Goal: Transaction & Acquisition: Purchase product/service

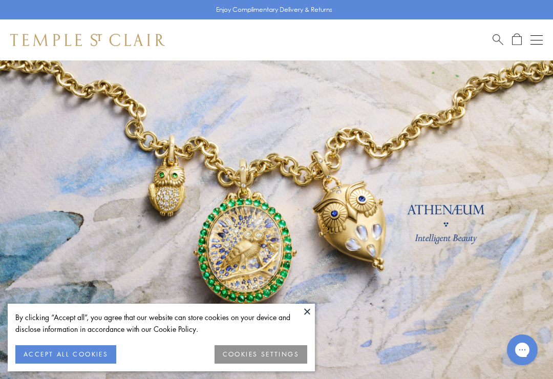
click at [89, 358] on button "ACCEPT ALL COOKIES" at bounding box center [65, 354] width 101 height 18
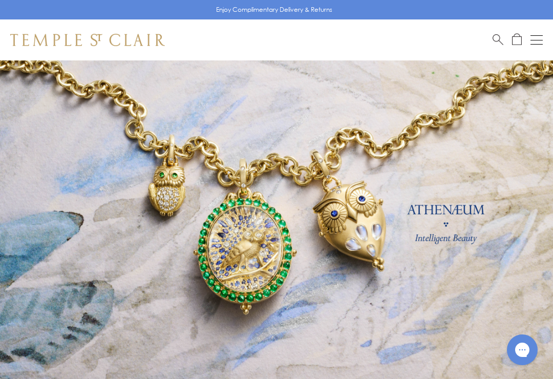
click at [535, 39] on button "Open navigation" at bounding box center [536, 40] width 12 height 12
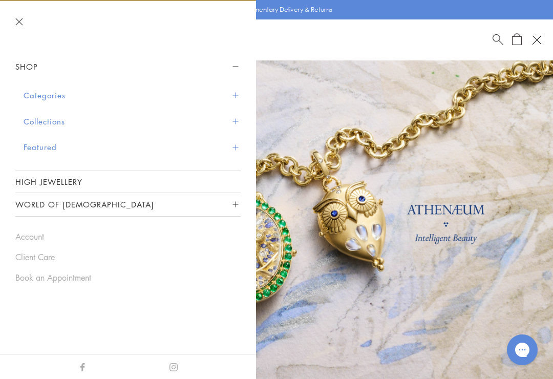
click at [35, 149] on button "Featured" at bounding box center [132, 147] width 217 height 26
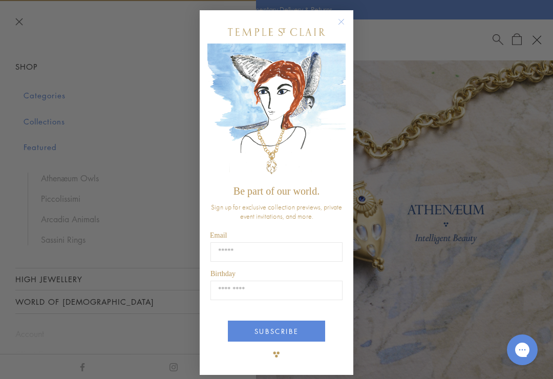
click at [348, 23] on button "Close dialog" at bounding box center [346, 26] width 13 height 13
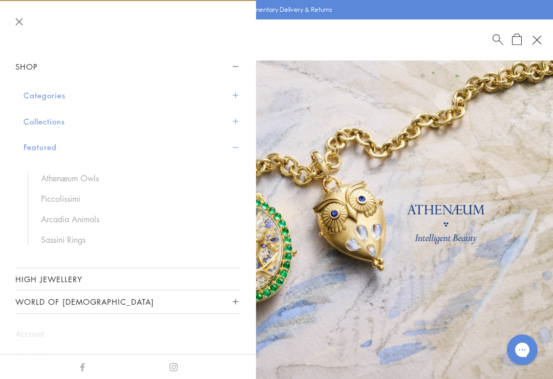
click at [67, 298] on button "World of [DEMOGRAPHIC_DATA]" at bounding box center [127, 301] width 225 height 23
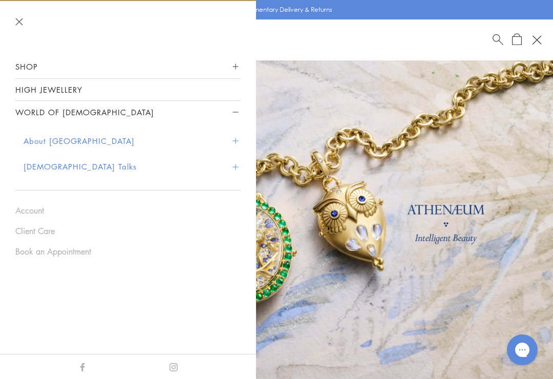
click at [25, 67] on button "Shop" at bounding box center [127, 66] width 225 height 23
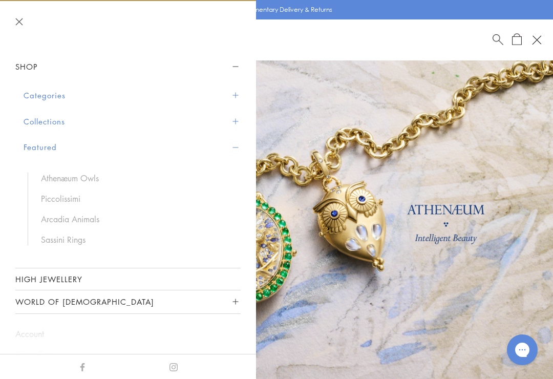
click at [44, 146] on button "Featured" at bounding box center [132, 147] width 217 height 26
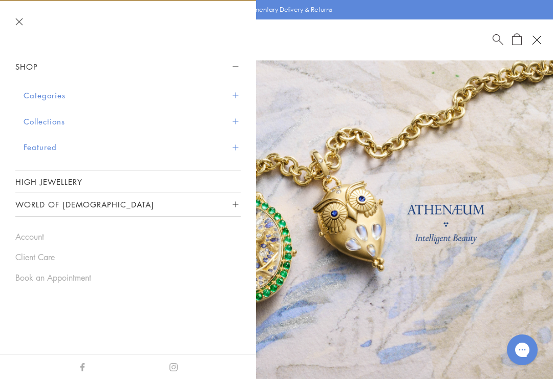
click at [31, 147] on button "Featured" at bounding box center [132, 147] width 217 height 26
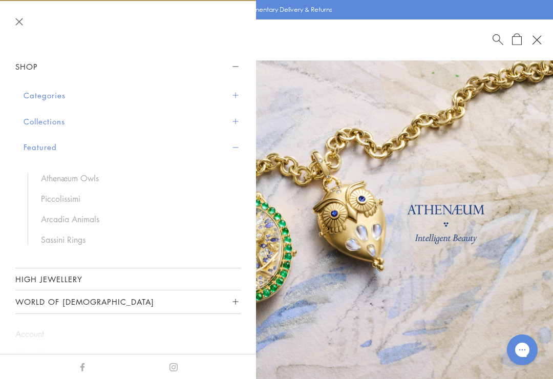
click at [63, 202] on link "Piccolissimi" at bounding box center [135, 198] width 189 height 11
click at [44, 243] on link "Sassini Rings" at bounding box center [135, 239] width 189 height 11
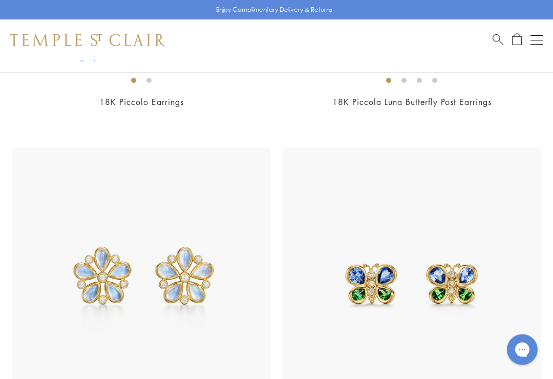
scroll to position [1745, 0]
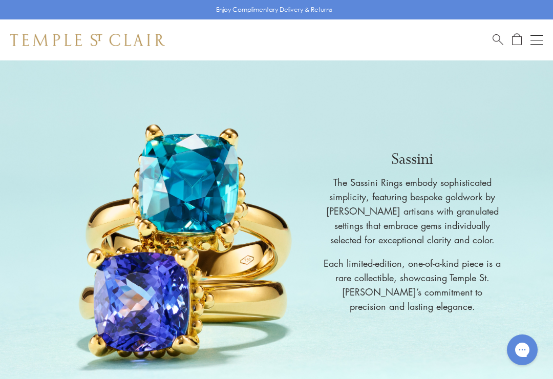
click at [536, 39] on button "Open navigation" at bounding box center [536, 40] width 12 height 12
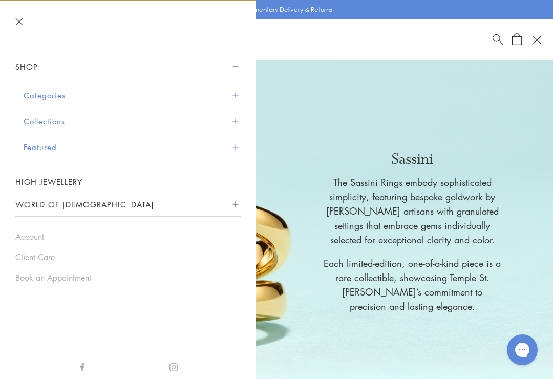
click at [39, 96] on button "Categories" at bounding box center [132, 95] width 217 height 26
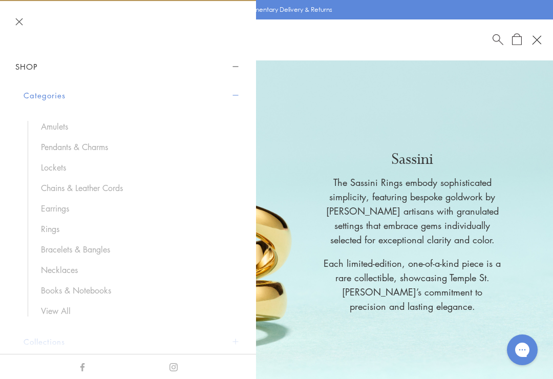
click at [49, 232] on link "Rings" at bounding box center [135, 228] width 189 height 11
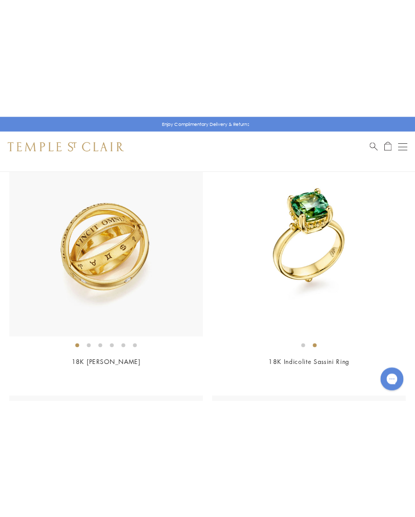
scroll to position [1423, 0]
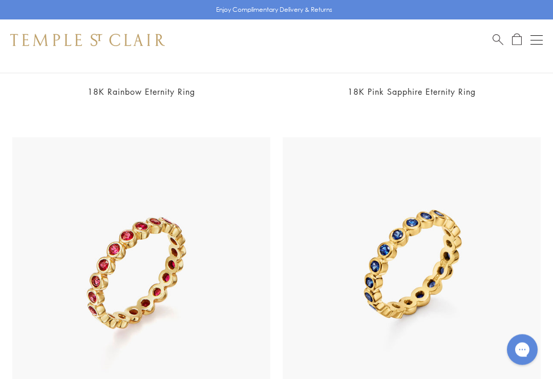
scroll to position [5775, 0]
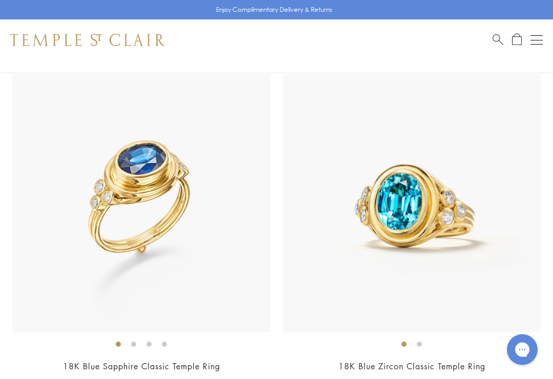
scroll to position [7534, 0]
click at [39, 279] on img at bounding box center [141, 203] width 258 height 258
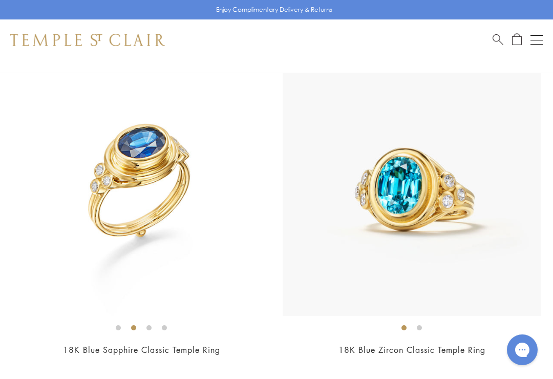
click at [69, 239] on img at bounding box center [141, 187] width 258 height 258
